Goal: Submit feedback/report problem: Submit feedback/report problem

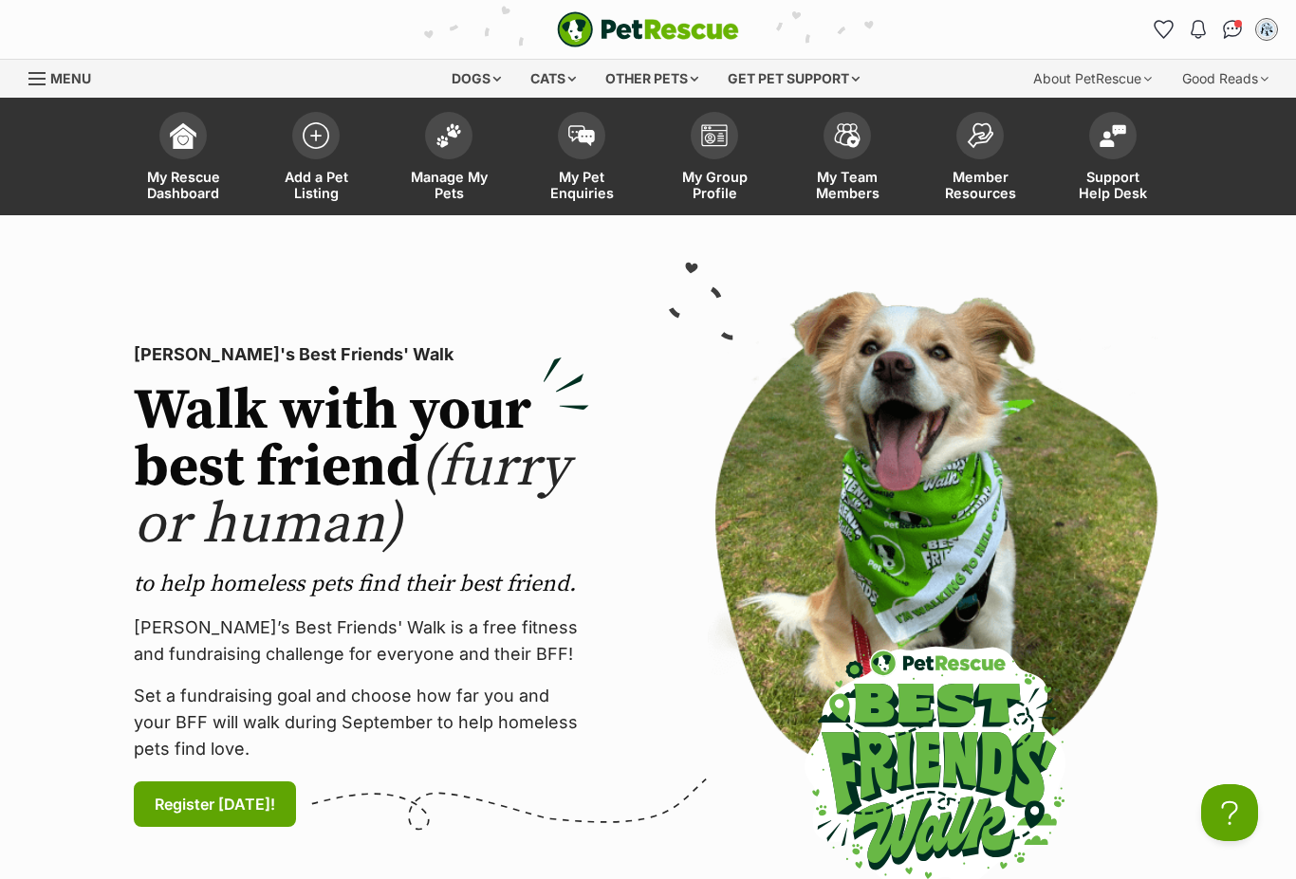
click at [1121, 137] on img at bounding box center [1113, 135] width 27 height 23
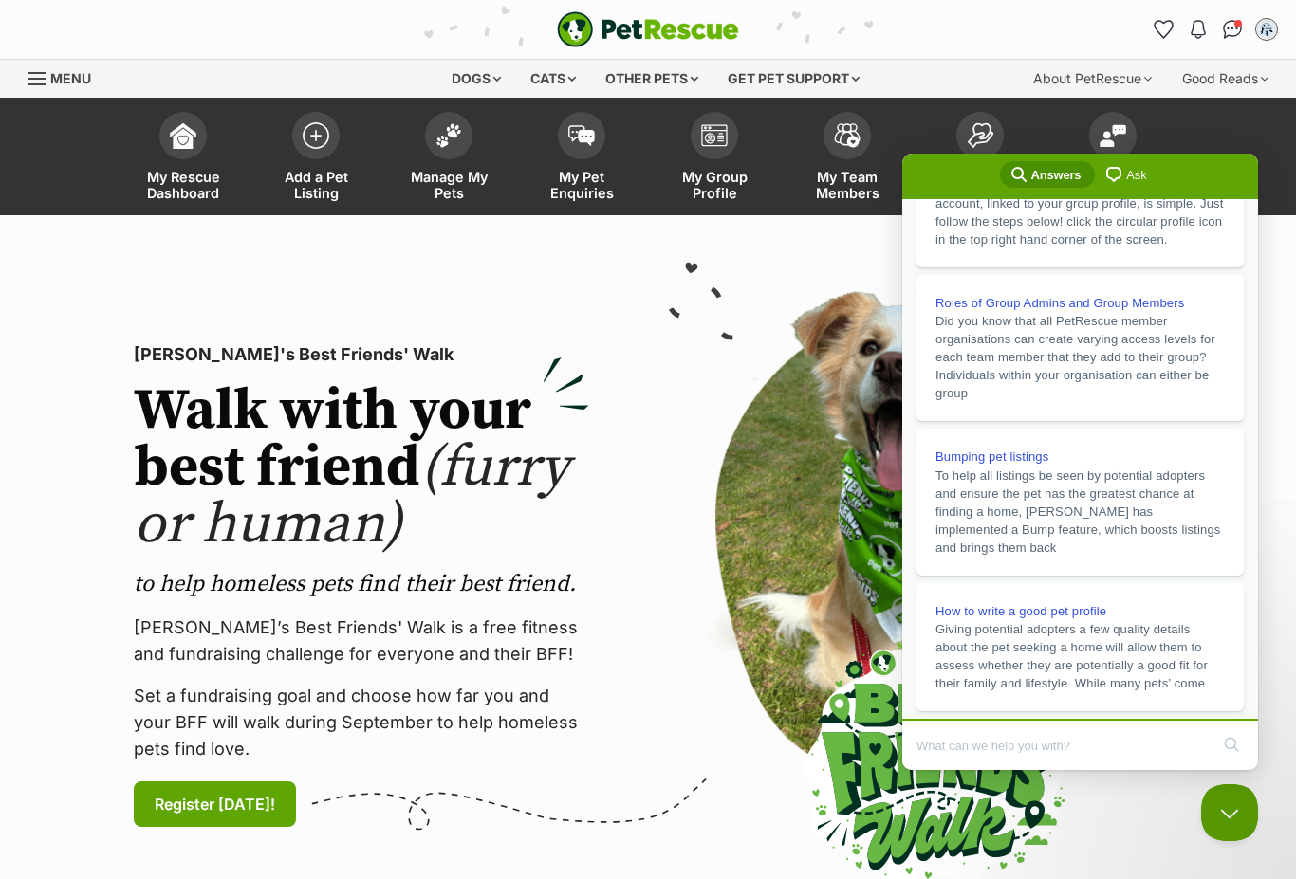
click at [1037, 740] on input "Search Doc articles" at bounding box center [1062, 746] width 292 height 40
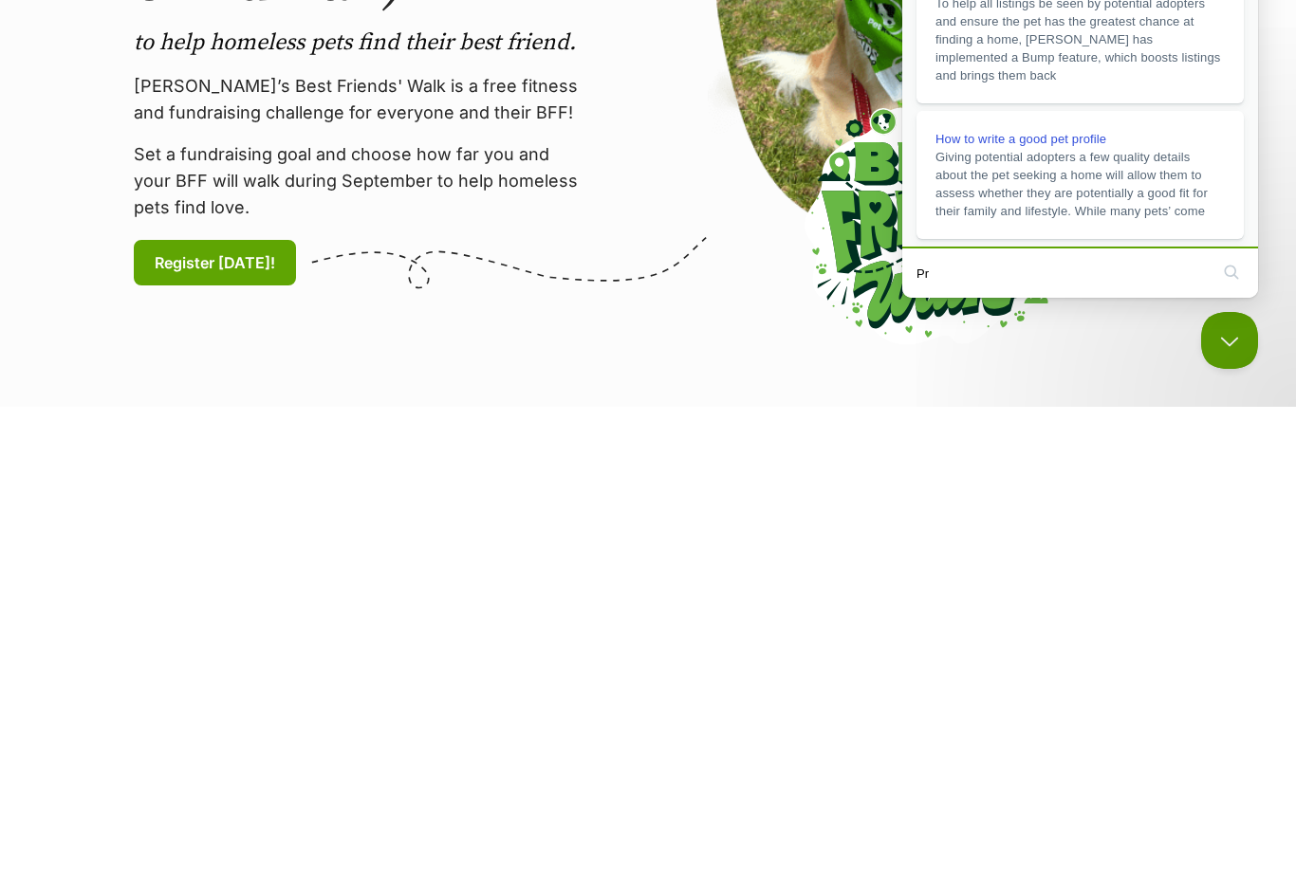
type input "P"
type input "Potential adopter abuse"
click at [1231, 271] on button "search" at bounding box center [1231, 272] width 30 height 30
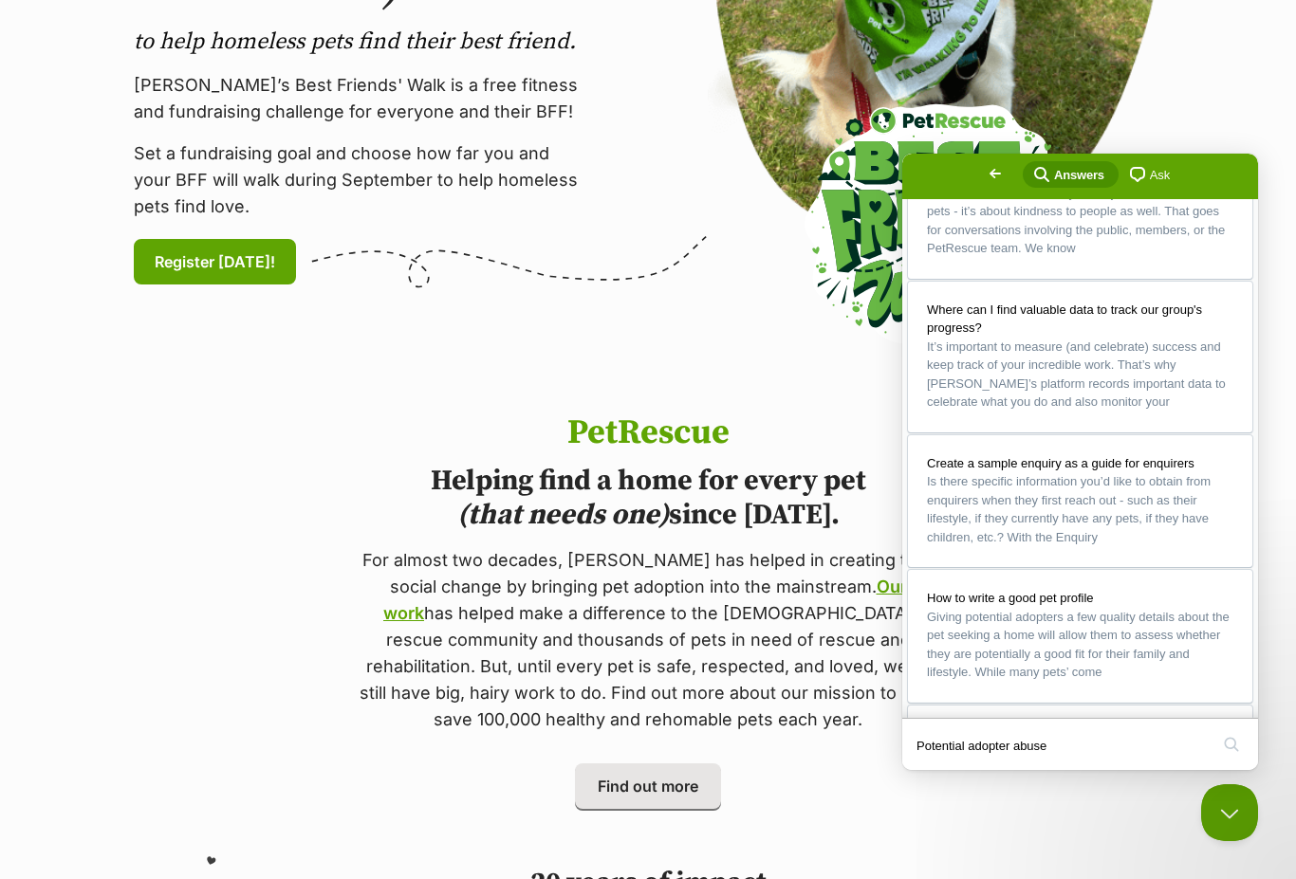
scroll to position [54, 0]
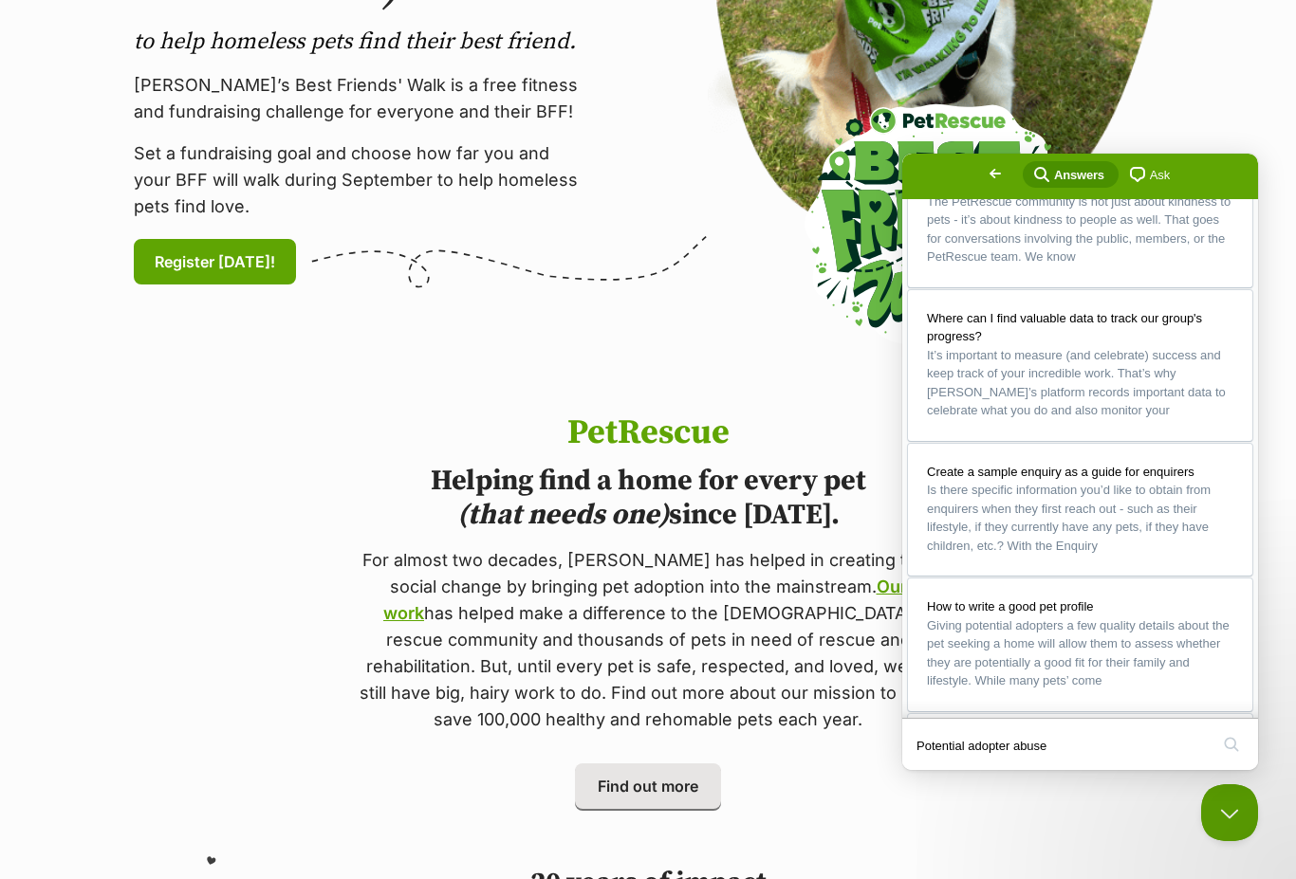
click at [1150, 171] on span "Ask" at bounding box center [1160, 175] width 20 height 19
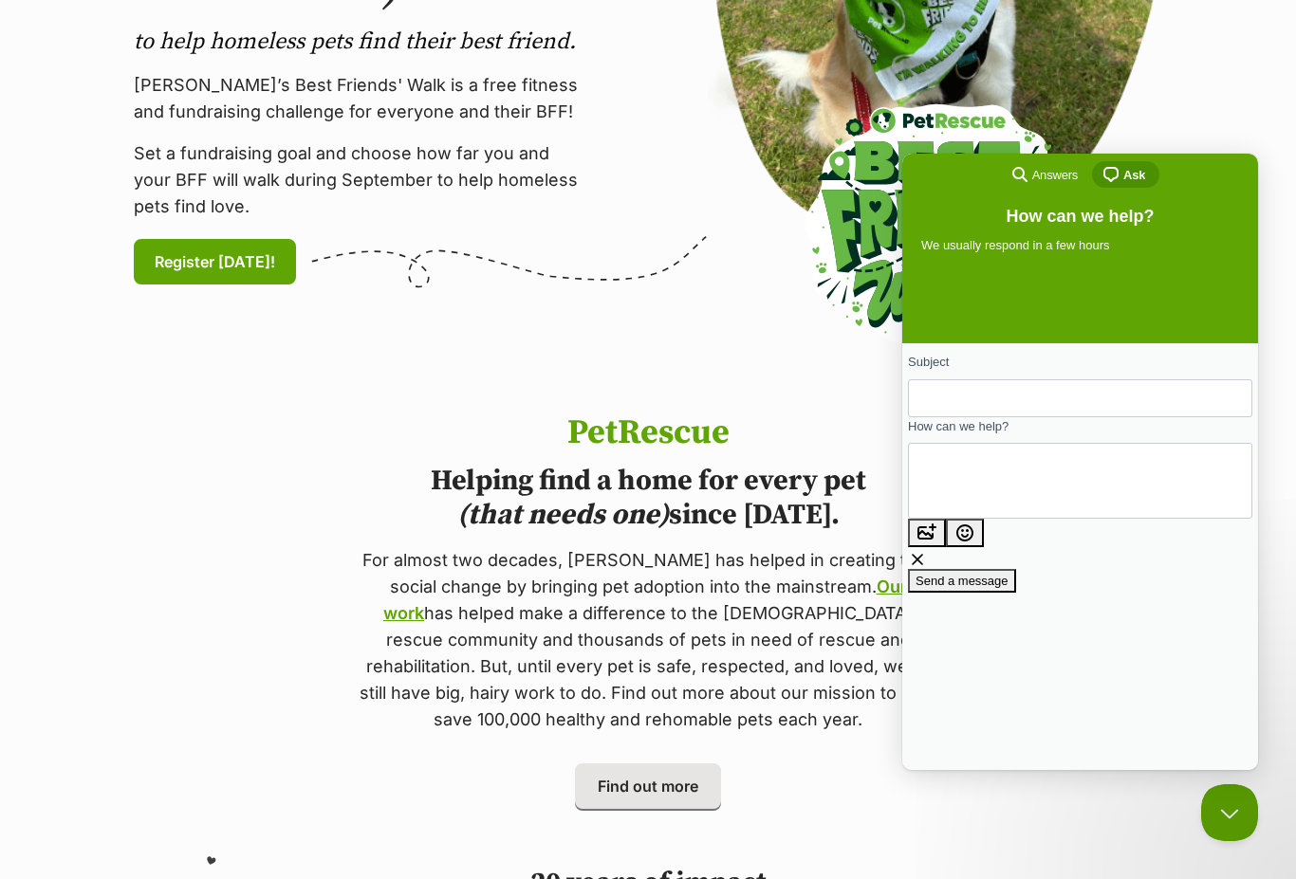
click at [991, 393] on input "Subject" at bounding box center [1080, 398] width 314 height 34
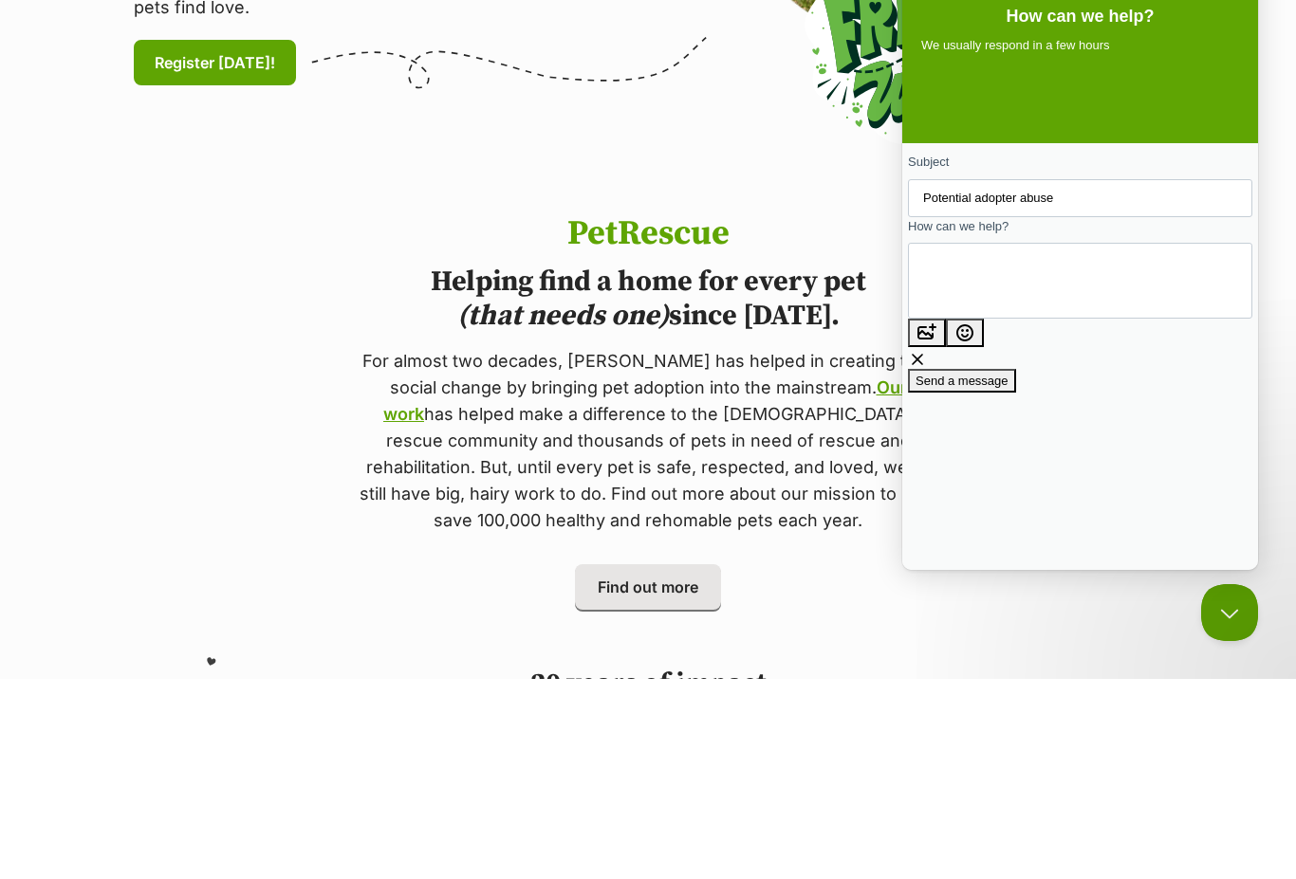
type input "Potential adopter abuse"
click at [1009, 292] on textarea "How can we help?" at bounding box center [1009, 281] width 172 height 73
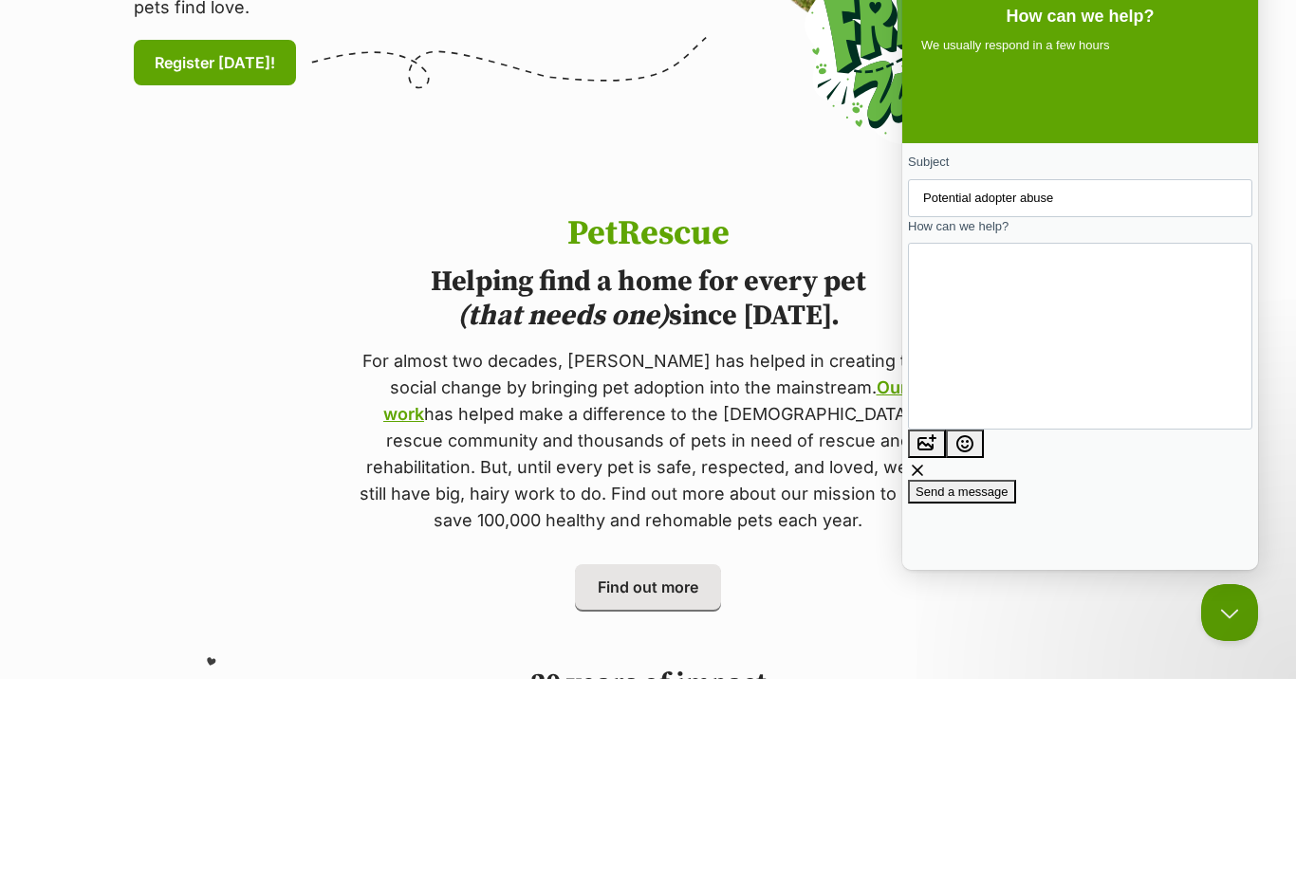
scroll to position [18, 0]
click at [955, 310] on textarea "One of our dogs [PERSON_NAME] had a inquiry from a [PERSON_NAME], sounded like …" at bounding box center [939, 337] width 32 height 138
click at [955, 312] on textarea "One of our dogs [PERSON_NAME] had a inquiry from a [PERSON_NAME], sounded like …" at bounding box center [939, 337] width 32 height 138
click at [955, 366] on textarea "One of our dogs [PERSON_NAME] had a inquiry from a [PERSON_NAME], sounded like …" at bounding box center [939, 337] width 32 height 138
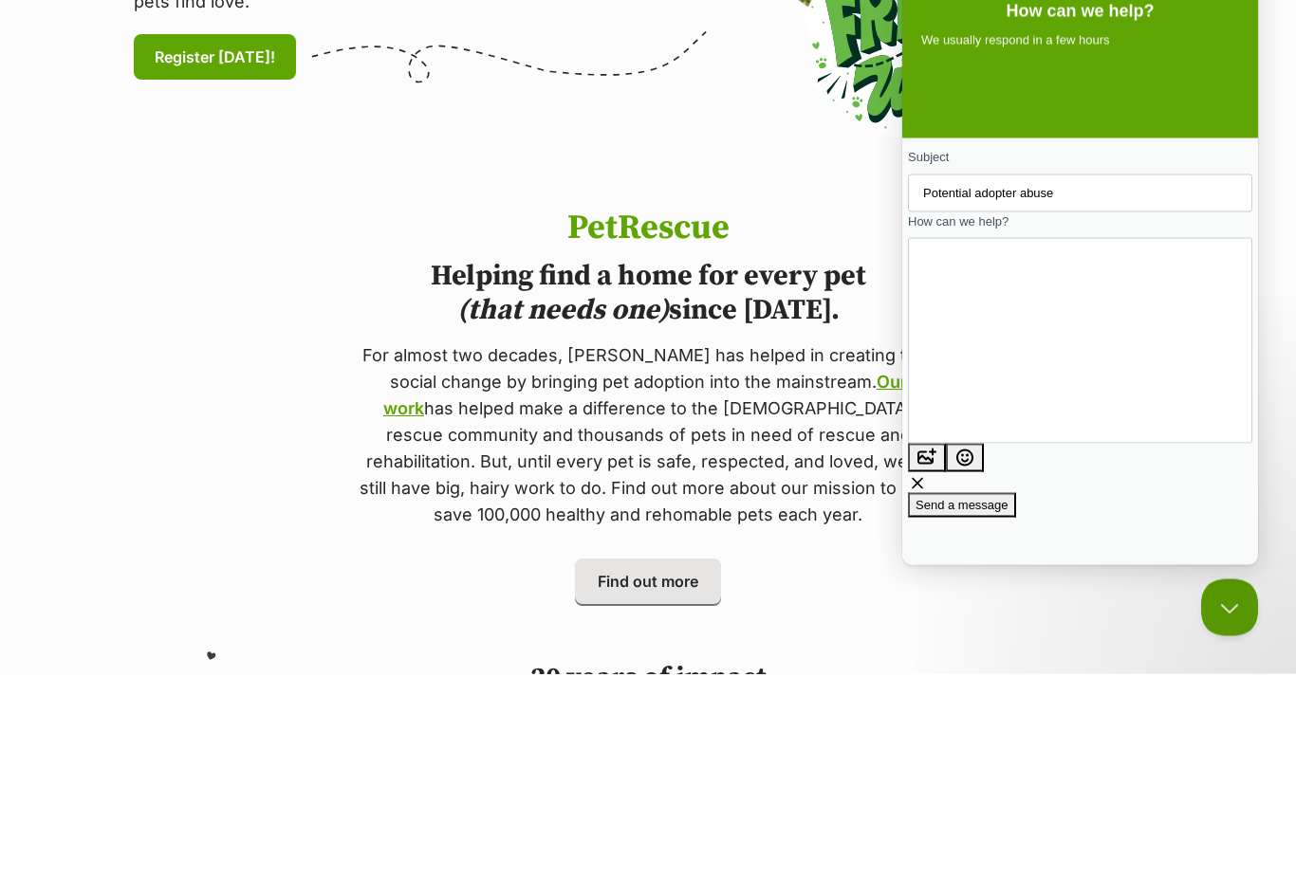
scroll to position [24, 0]
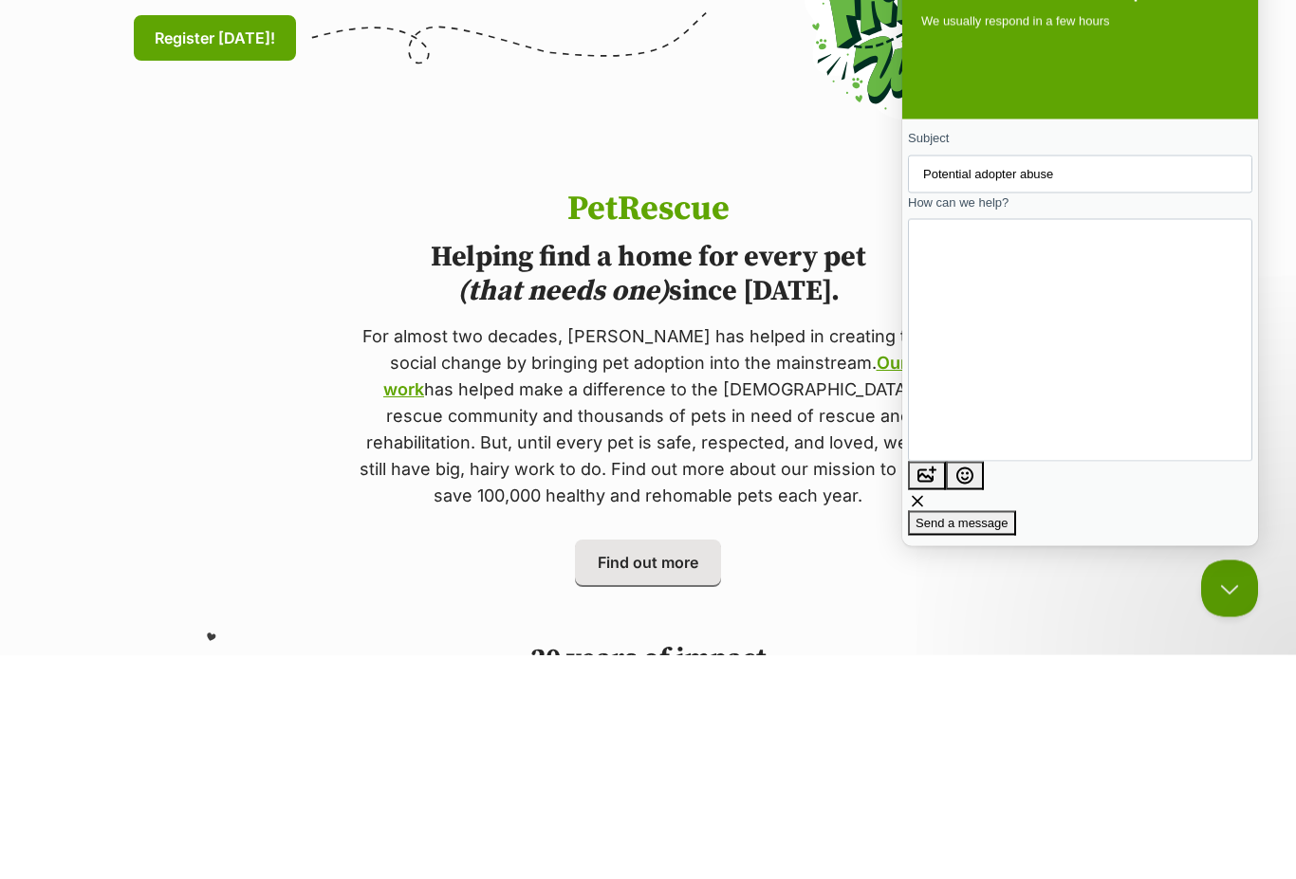
click at [951, 303] on textarea "One of our dogs [PERSON_NAME] had a inquiry from a [PERSON_NAME], sounded like …" at bounding box center [937, 341] width 28 height 186
click at [950, 355] on textarea "One of our dogs [PERSON_NAME] had a inquiry from a [PERSON_NAME], sounded like …" at bounding box center [936, 341] width 27 height 186
click at [950, 379] on textarea "One of our dogs [PERSON_NAME] had a inquiry from a [PERSON_NAME], sounded like …" at bounding box center [936, 341] width 27 height 186
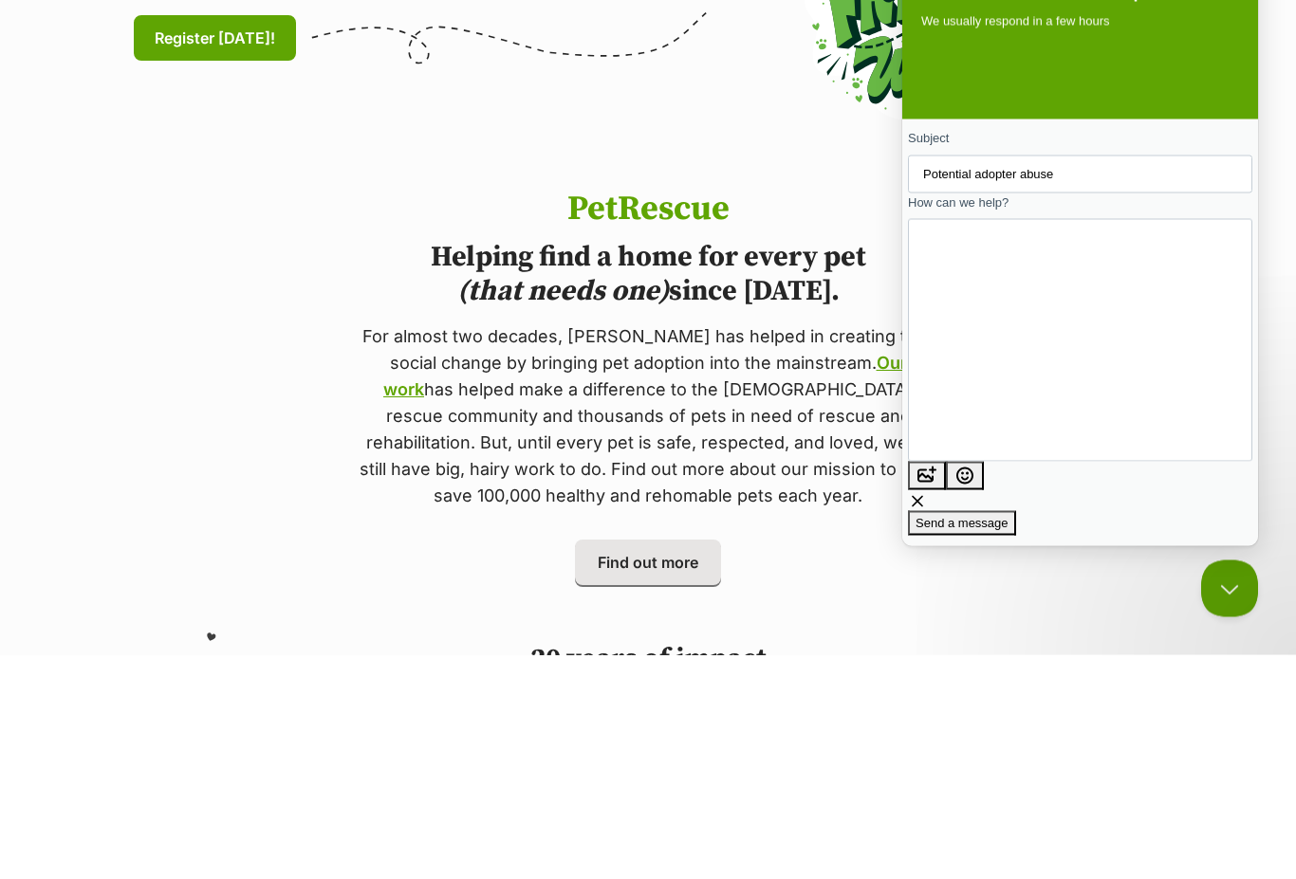
click at [950, 381] on textarea "One of our dogs [PERSON_NAME] had a inquiry from a [PERSON_NAME], sounded like …" at bounding box center [936, 341] width 27 height 186
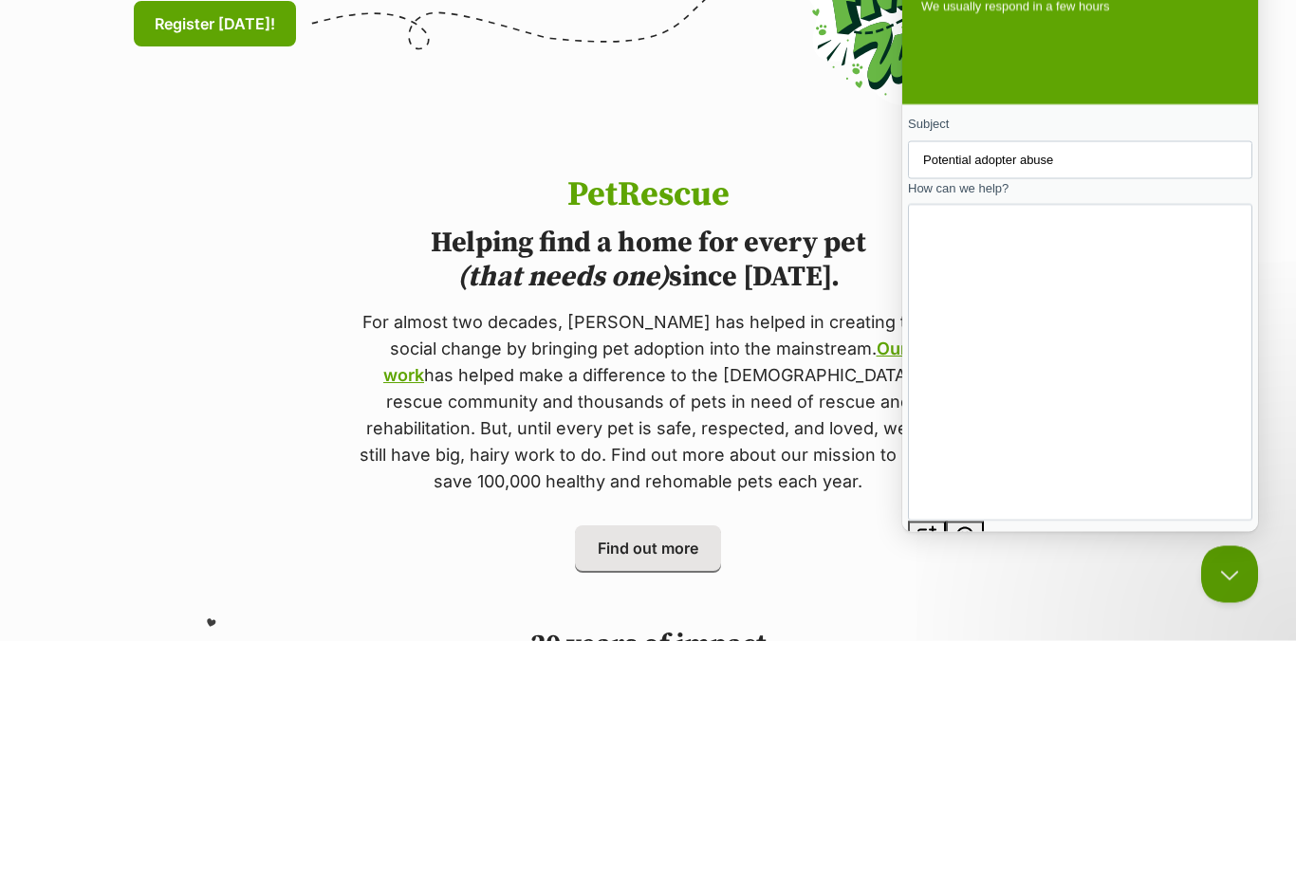
scroll to position [99, 0]
click at [950, 324] on textarea "One of our dogs [PERSON_NAME] had a inquiry from a [PERSON_NAME], sounded like …" at bounding box center [936, 363] width 27 height 190
click at [950, 327] on textarea "One of our dogs [PERSON_NAME] had a inquiry from a [PERSON_NAME], sounded like …" at bounding box center [936, 373] width 27 height 190
click at [950, 366] on textarea "One of our dogs [PERSON_NAME] had a inquiry from a [PERSON_NAME], sounded like …" at bounding box center [936, 373] width 27 height 190
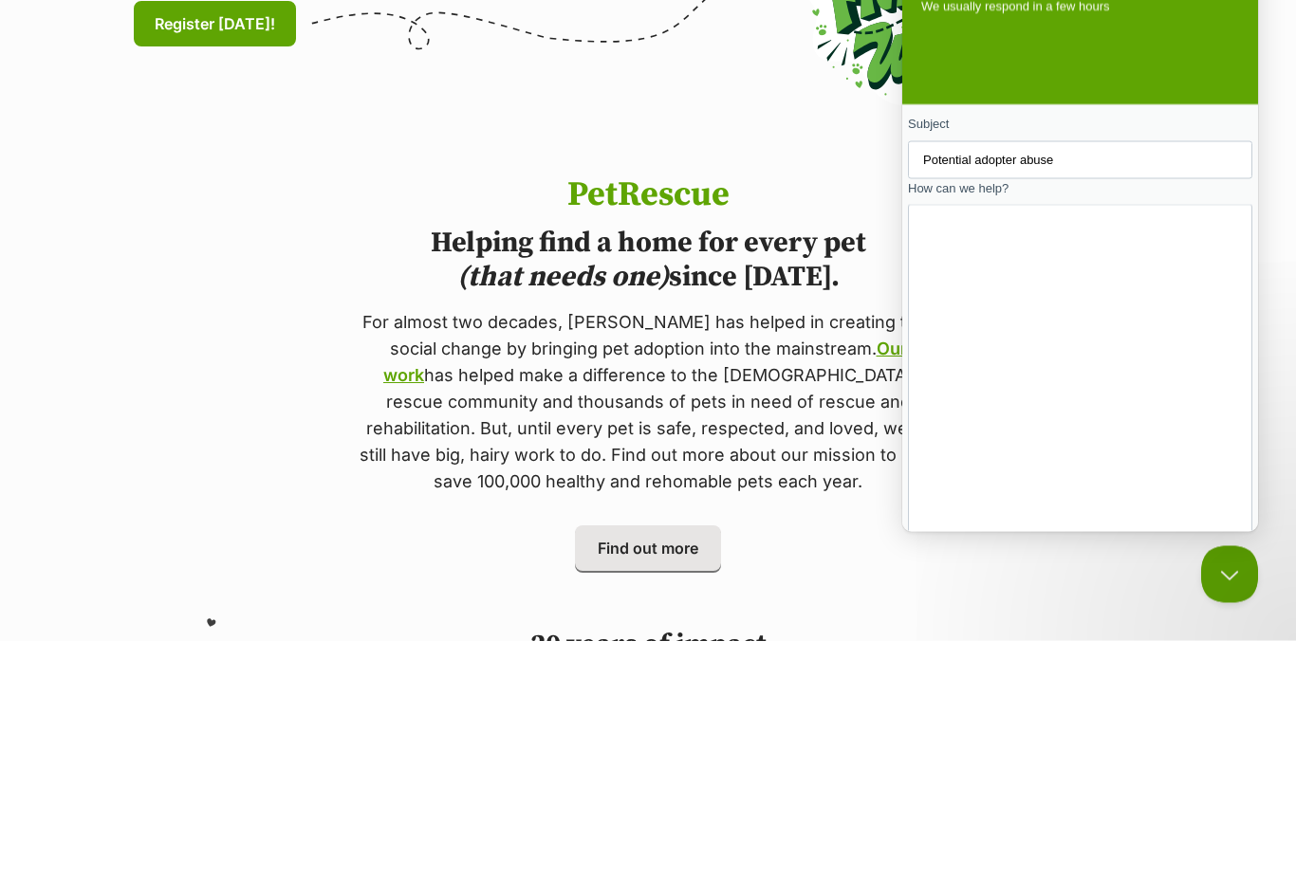
click at [950, 384] on textarea "One of our dogs [PERSON_NAME] had a inquiry from a [PERSON_NAME], sounded like …" at bounding box center [936, 400] width 27 height 190
click at [950, 386] on textarea "One of our dogs [PERSON_NAME] had a inquiry from a [PERSON_NAME], sounded like …" at bounding box center [936, 400] width 27 height 190
click at [950, 382] on textarea "One of our dogs [PERSON_NAME] had a inquiry from a [PERSON_NAME], sounded like …" at bounding box center [936, 400] width 27 height 190
click at [950, 375] on textarea "One of our dogs [PERSON_NAME] had a inquiry from a [PERSON_NAME], sounded like …" at bounding box center [936, 400] width 27 height 190
click at [950, 384] on textarea "One of our dogs [PERSON_NAME] had a inquiry from a [PERSON_NAME], sounded like …" at bounding box center [936, 400] width 27 height 190
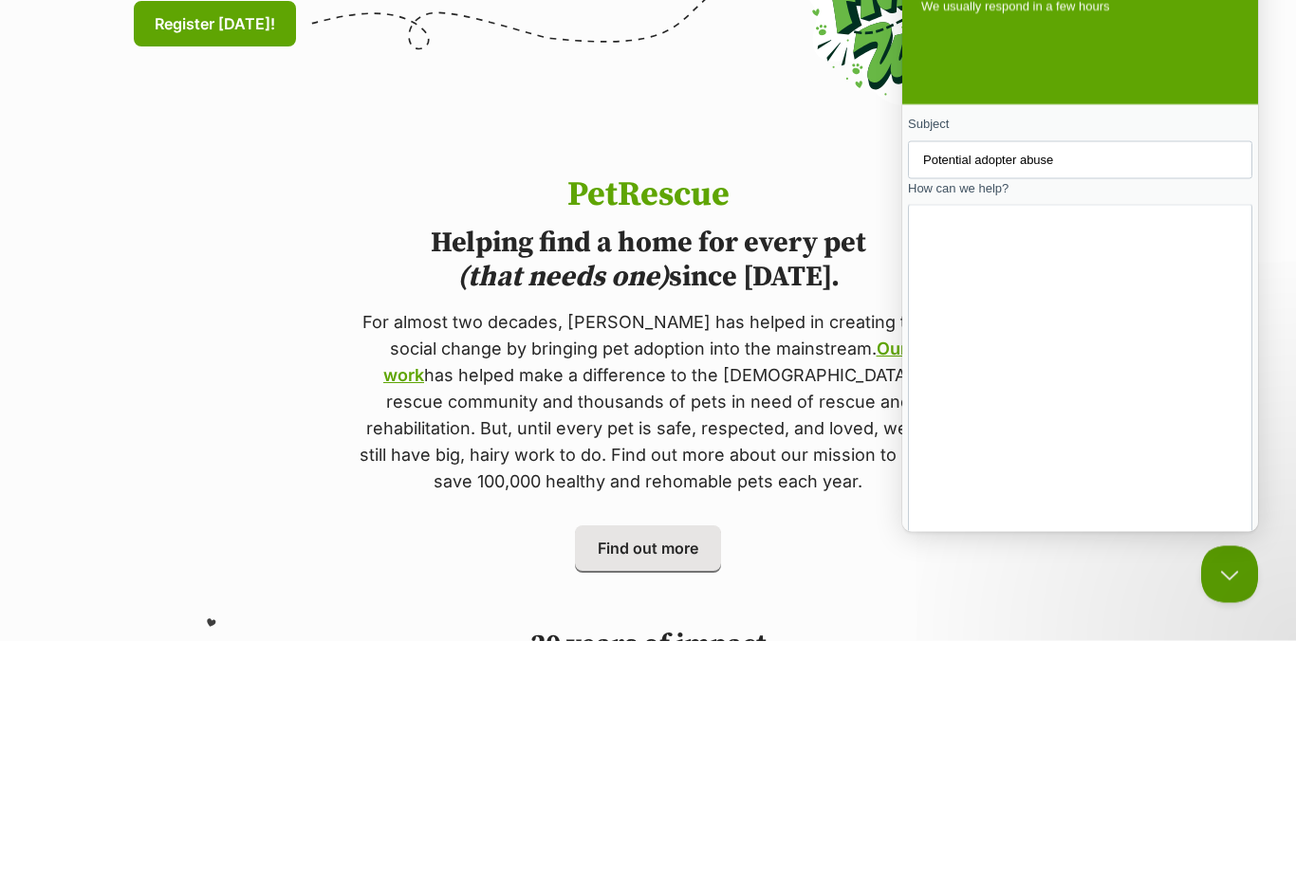
click at [950, 382] on textarea "One of our dogs [PERSON_NAME] had a inquiry from a [PERSON_NAME], sounded like …" at bounding box center [936, 400] width 27 height 190
click at [948, 342] on textarea "One of our dogs [PERSON_NAME] had a inquiry from a [PERSON_NAME], sounded like …" at bounding box center [935, 437] width 25 height 190
click at [948, 369] on textarea "One of our dogs [PERSON_NAME] had a inquiry from a [PERSON_NAME], sounded like …" at bounding box center [935, 437] width 25 height 190
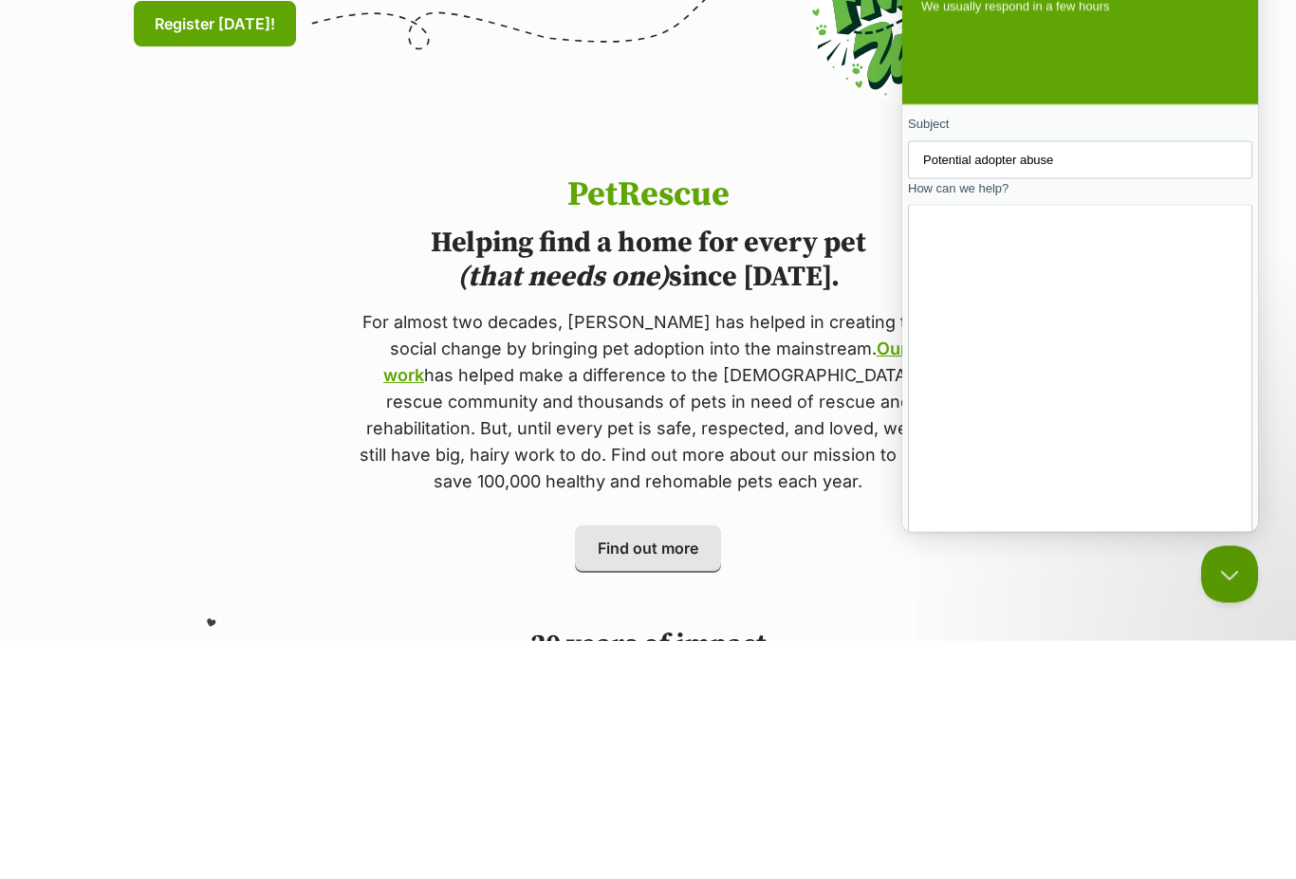
scroll to position [250, 0]
click at [948, 364] on textarea "One of our dogs [PERSON_NAME] had a inquiry from a [PERSON_NAME], sounded like …" at bounding box center [935, 437] width 25 height 190
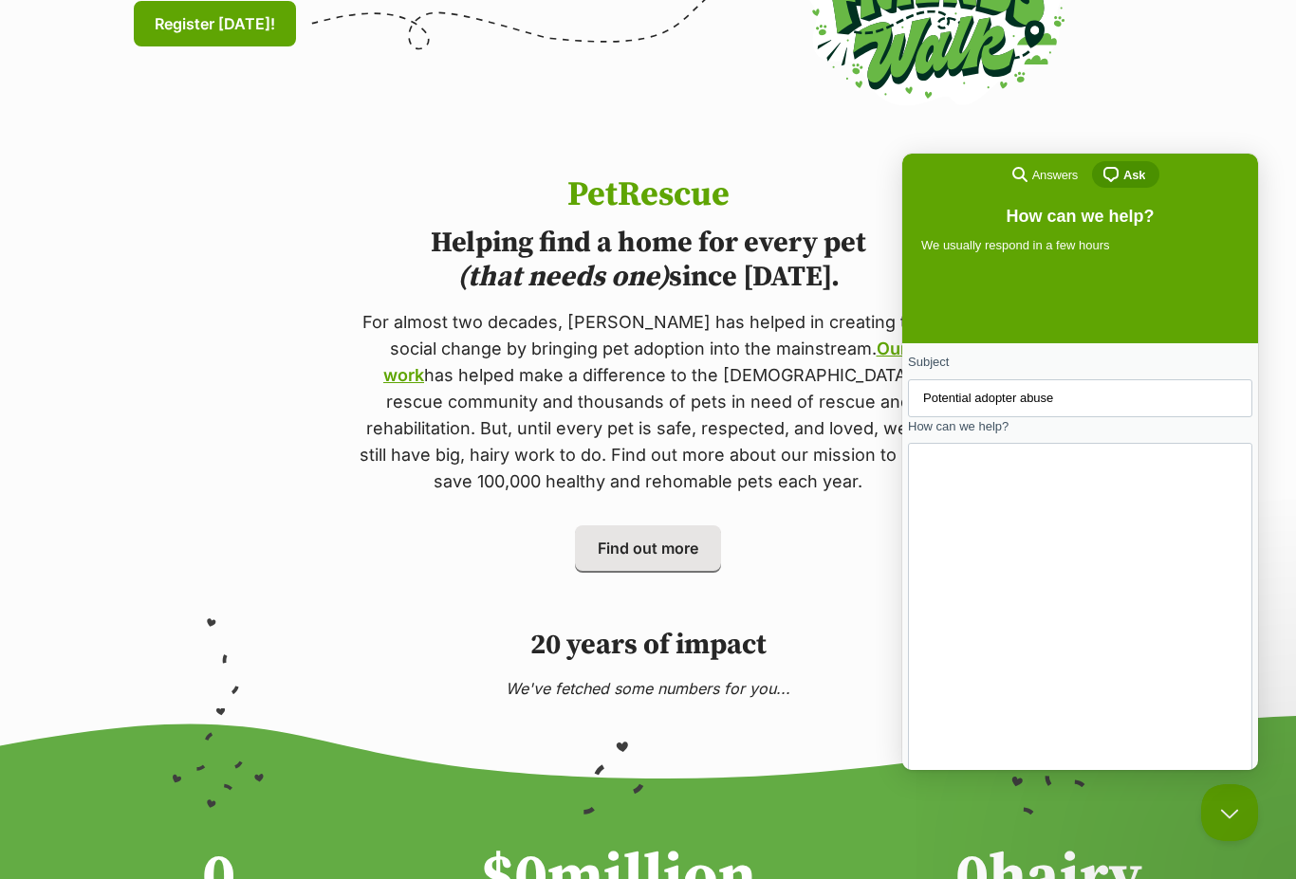
type textarea "One of our dogs [PERSON_NAME] had a inquiry from a [PERSON_NAME], sounded like …"
